Goal: Transaction & Acquisition: Purchase product/service

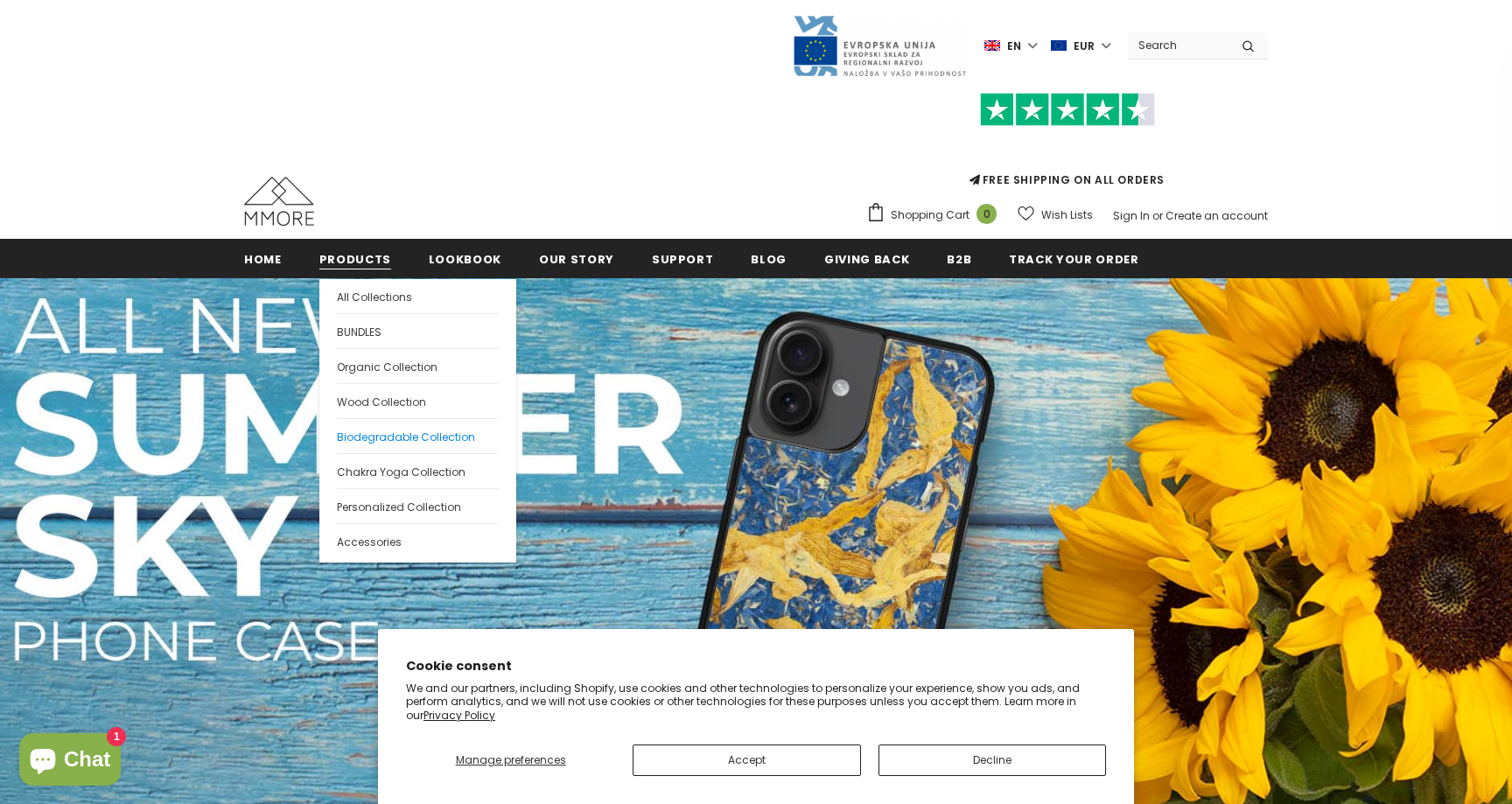
click at [417, 441] on span "Biodegradable Collection" at bounding box center [406, 437] width 138 height 15
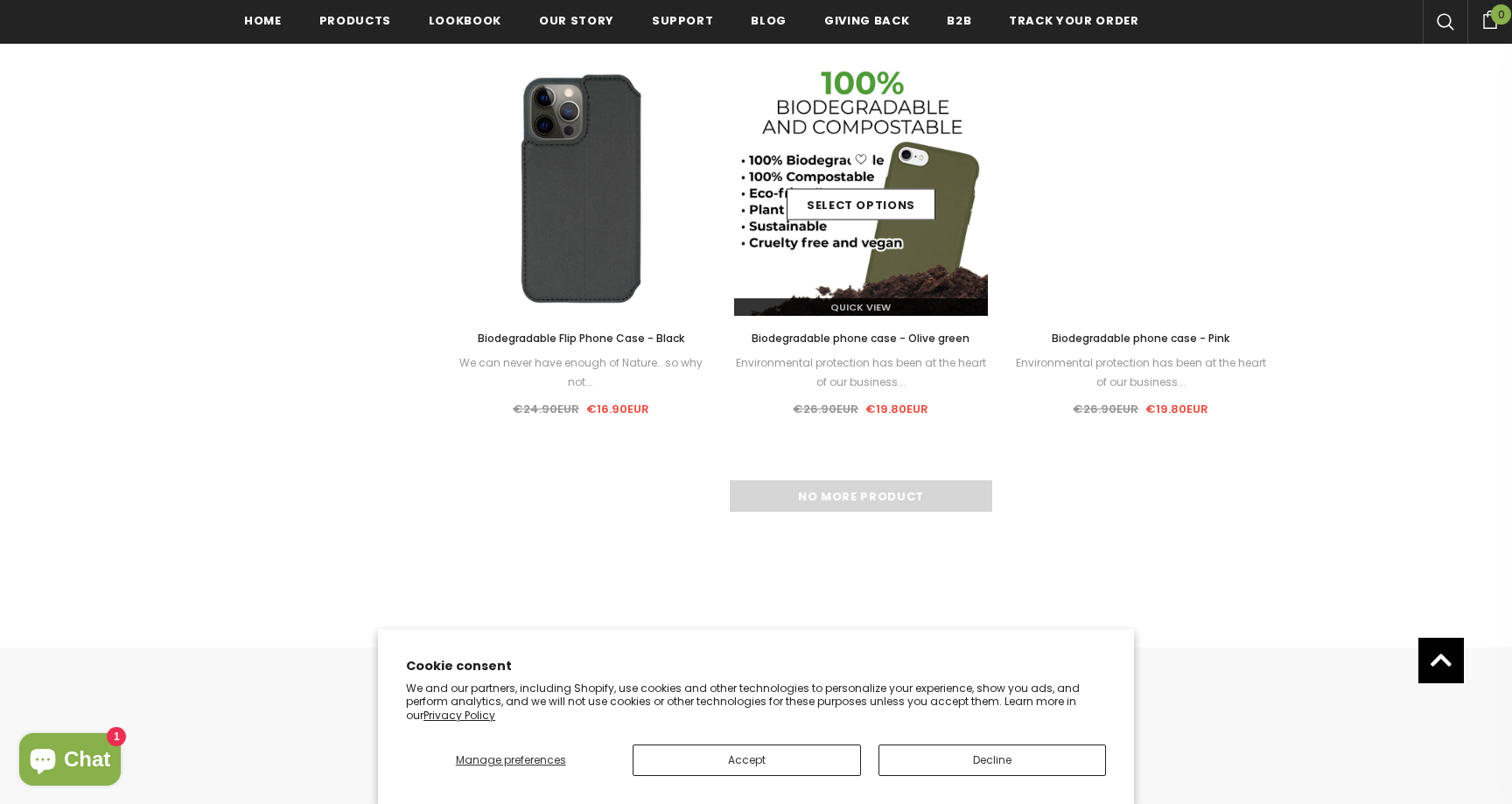
scroll to position [1645, 0]
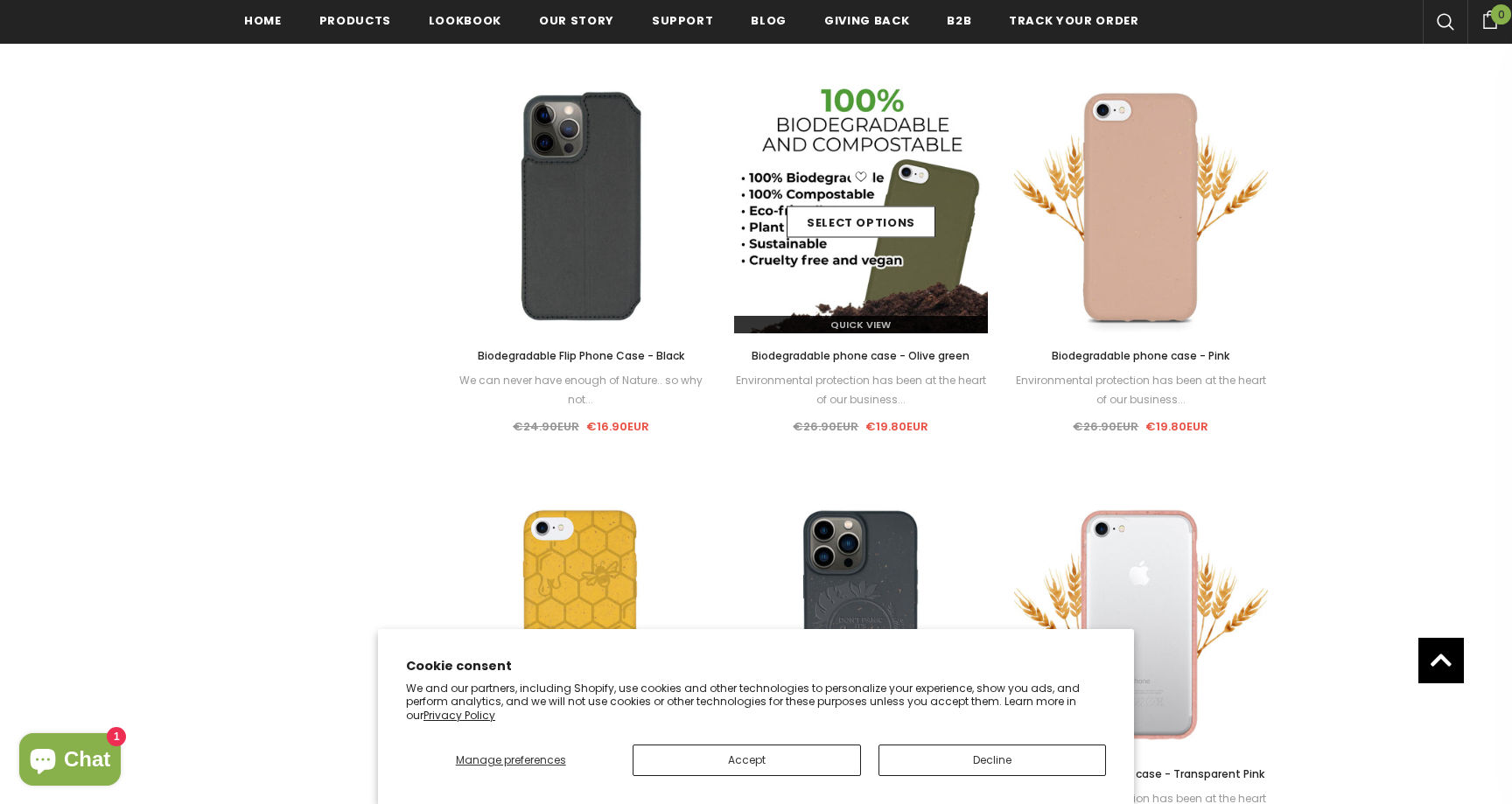
click at [941, 214] on div "Select options" at bounding box center [861, 207] width 253 height 83
click at [895, 233] on link "Select options" at bounding box center [861, 221] width 149 height 31
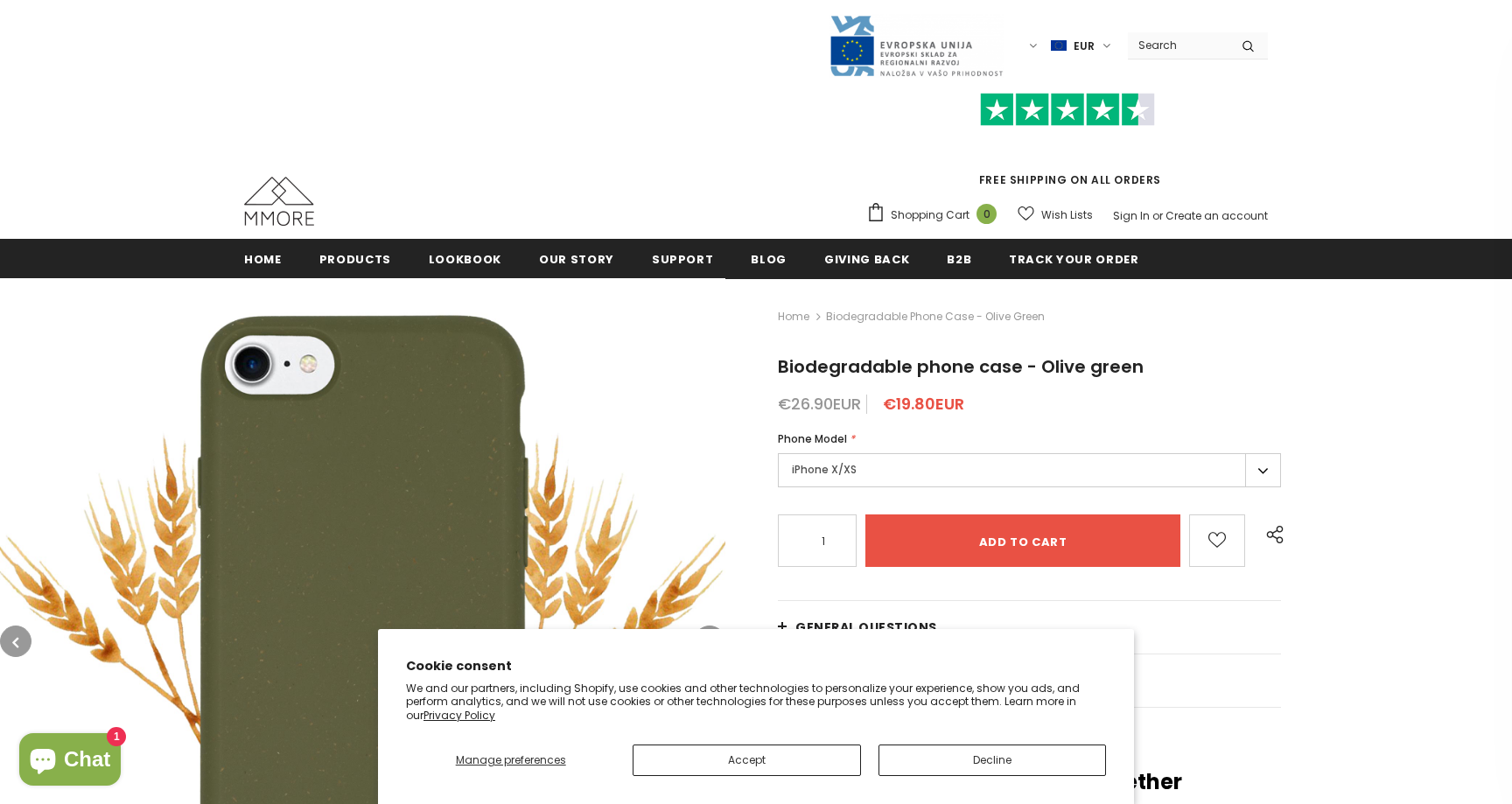
scroll to position [205, 0]
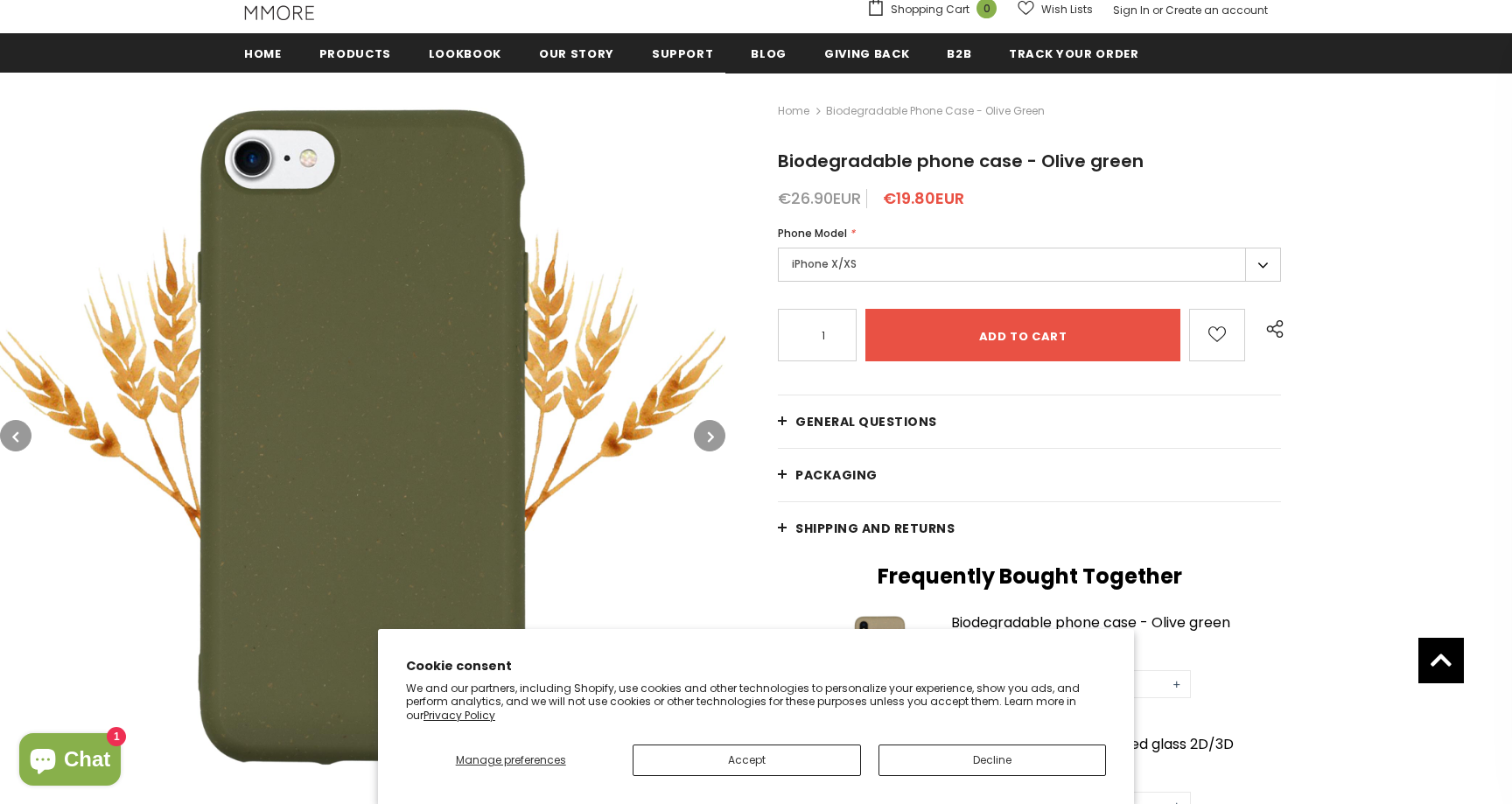
click at [958, 265] on label "iPhone X/XS" at bounding box center [1029, 265] width 503 height 34
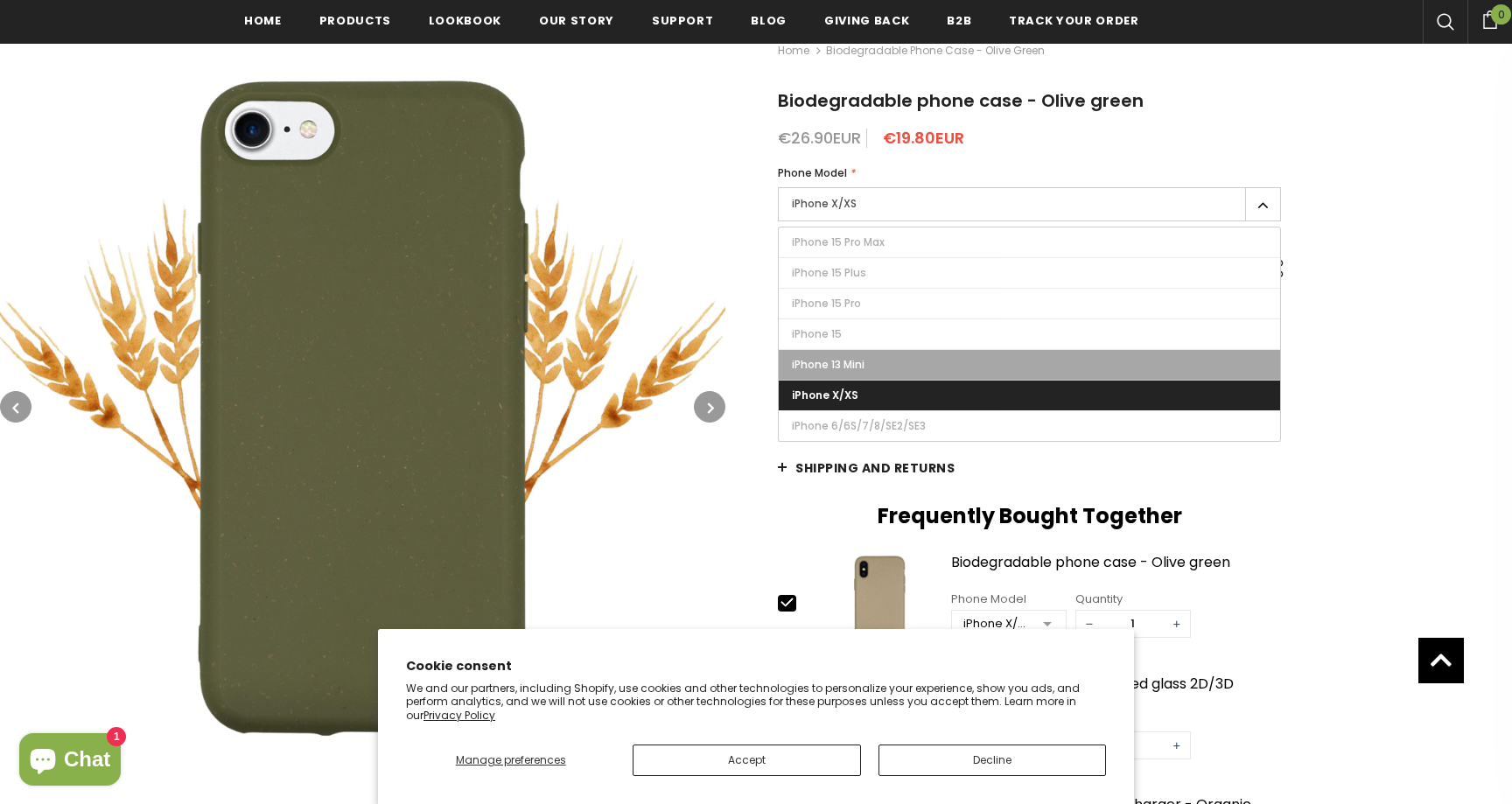
scroll to position [260, 0]
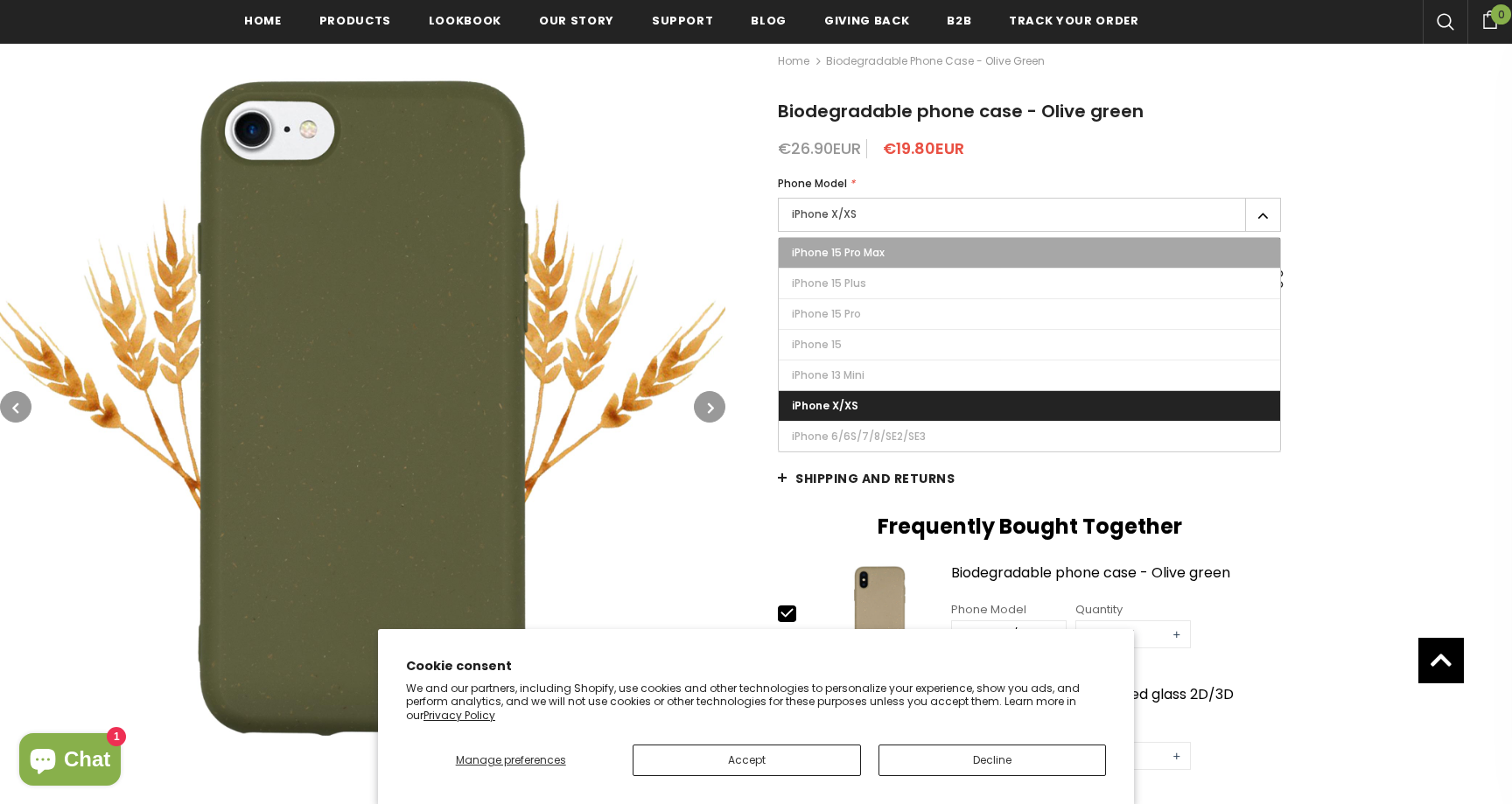
click at [867, 253] on span "iPhone 15 Pro Max" at bounding box center [838, 252] width 92 height 15
click at [0, 0] on input "iPhone 15 Pro Max" at bounding box center [0, 0] width 0 height 0
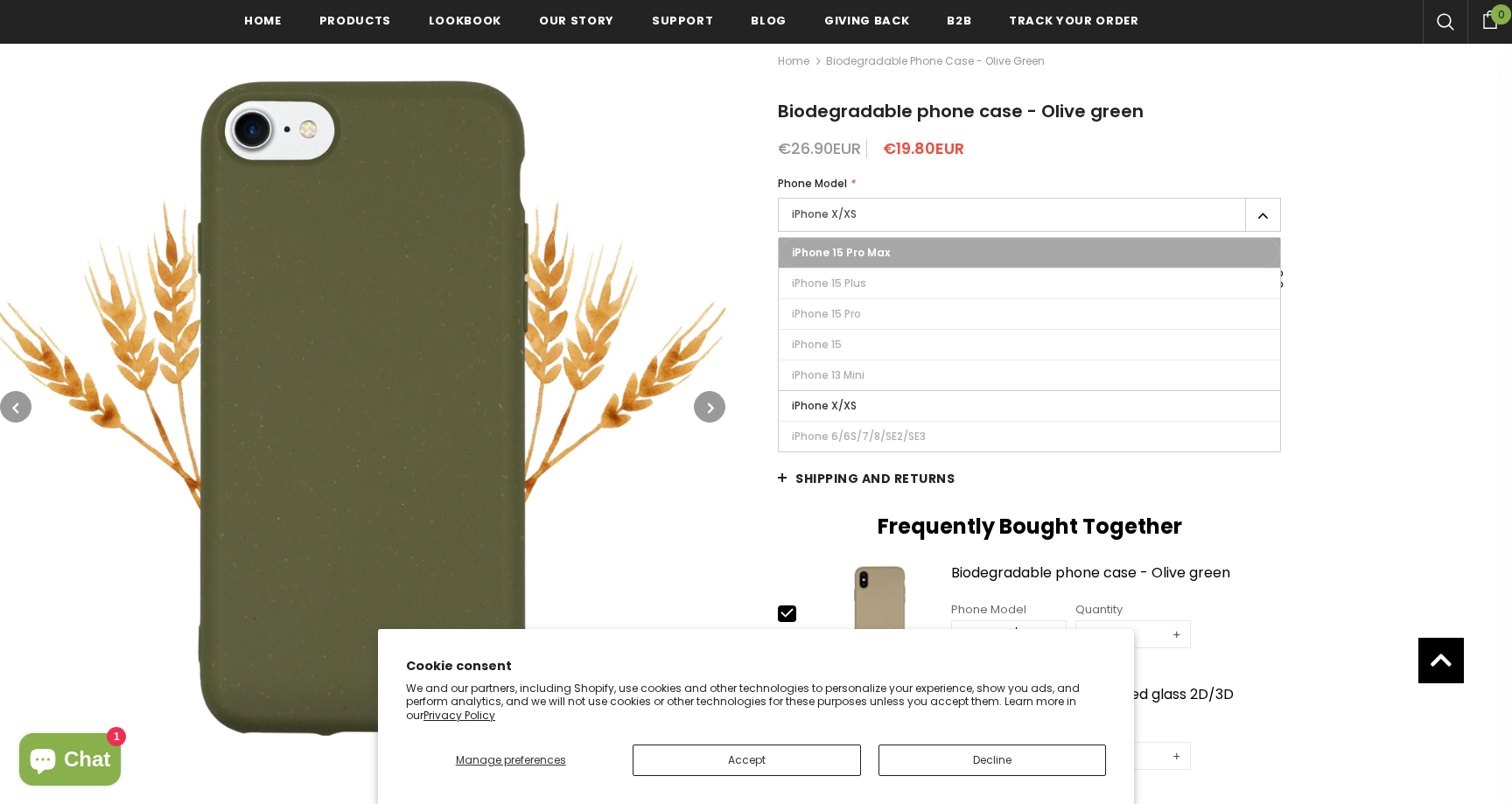
type input "Sold Out"
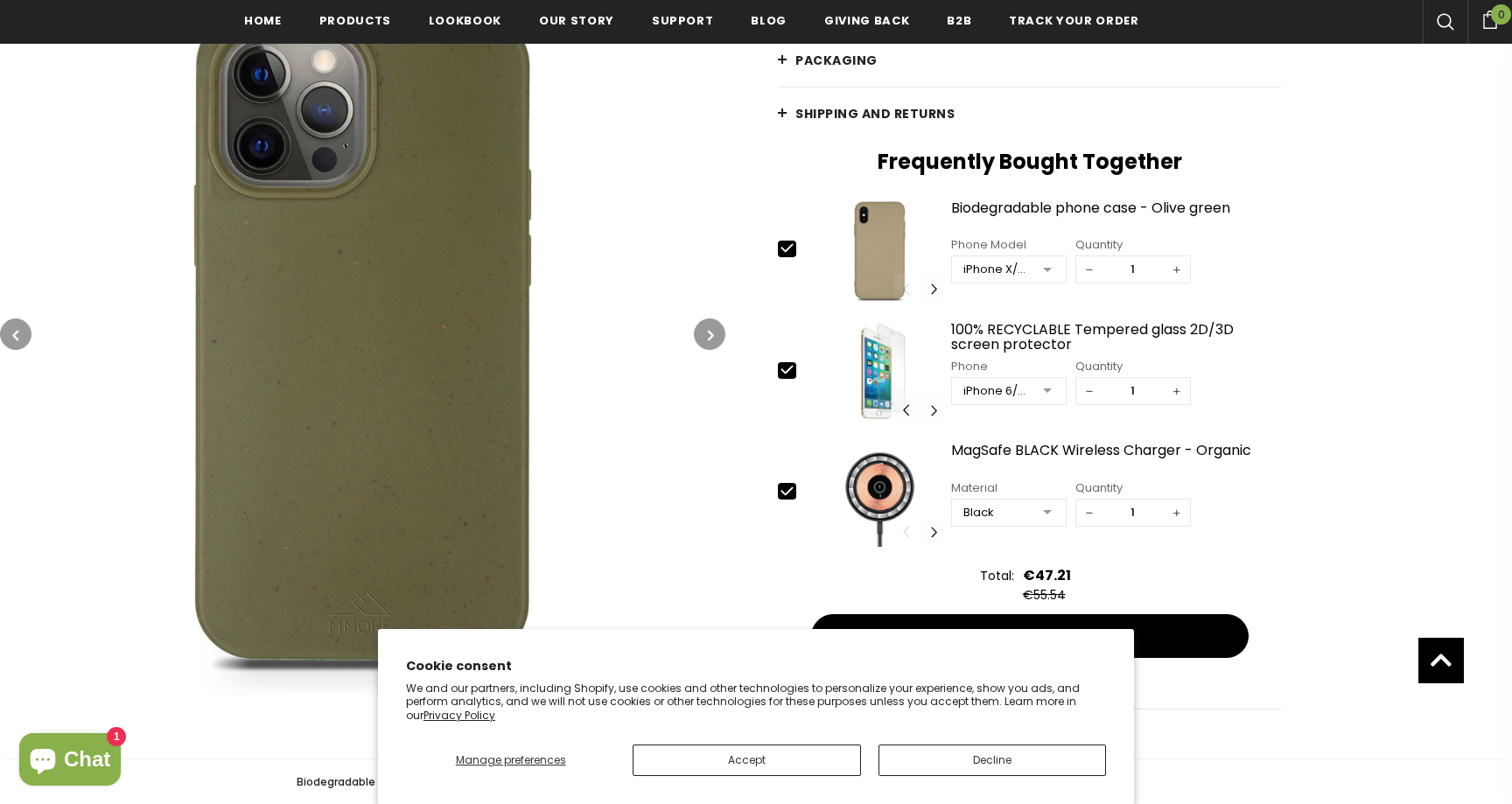
scroll to position [625, 0]
